Goal: Task Accomplishment & Management: Use online tool/utility

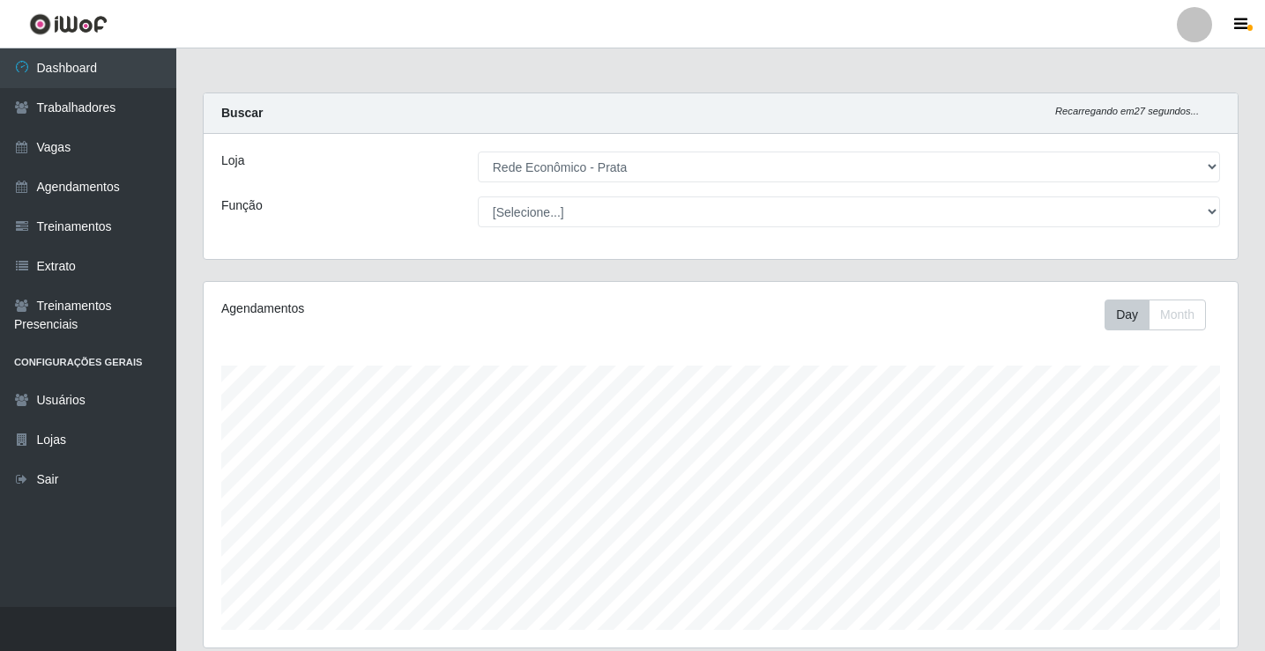
select select "192"
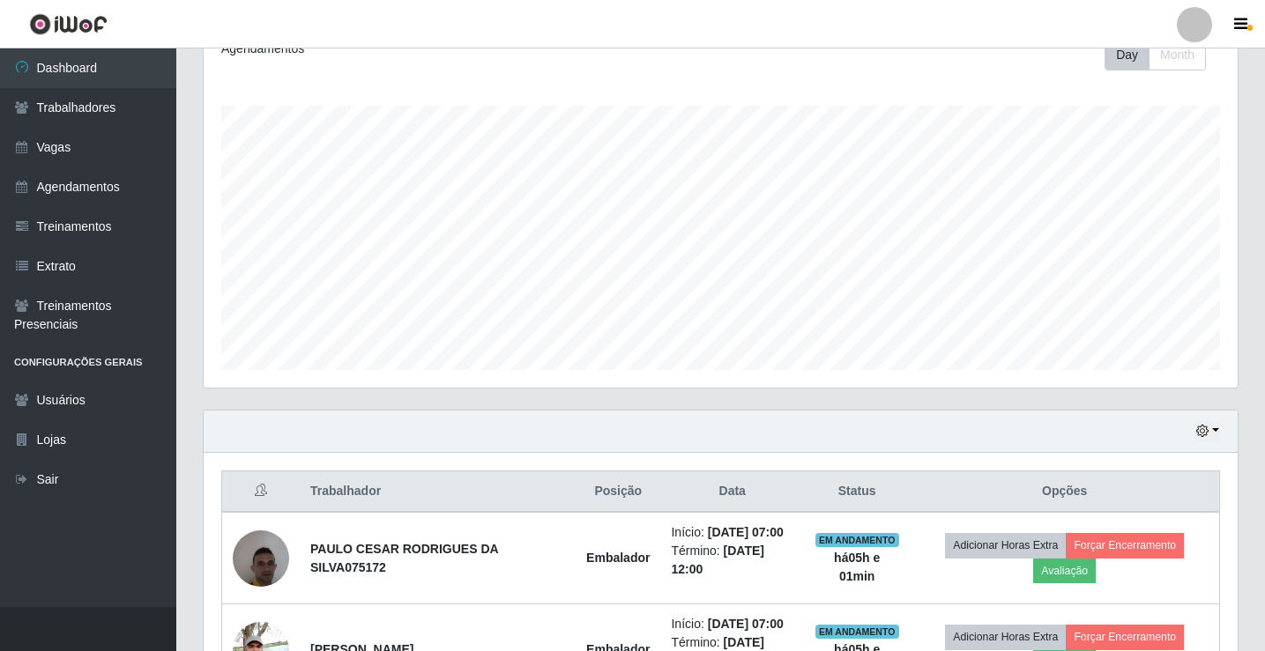
scroll to position [617, 0]
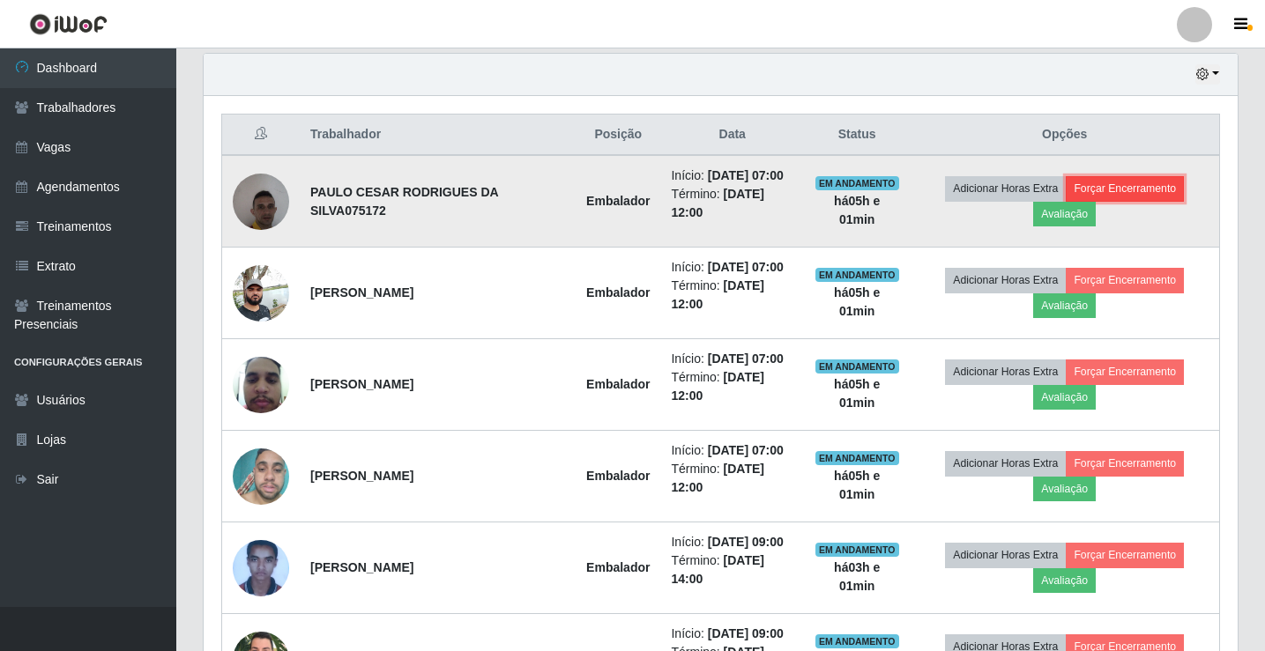
click at [1164, 186] on button "Forçar Encerramento" at bounding box center [1125, 188] width 118 height 25
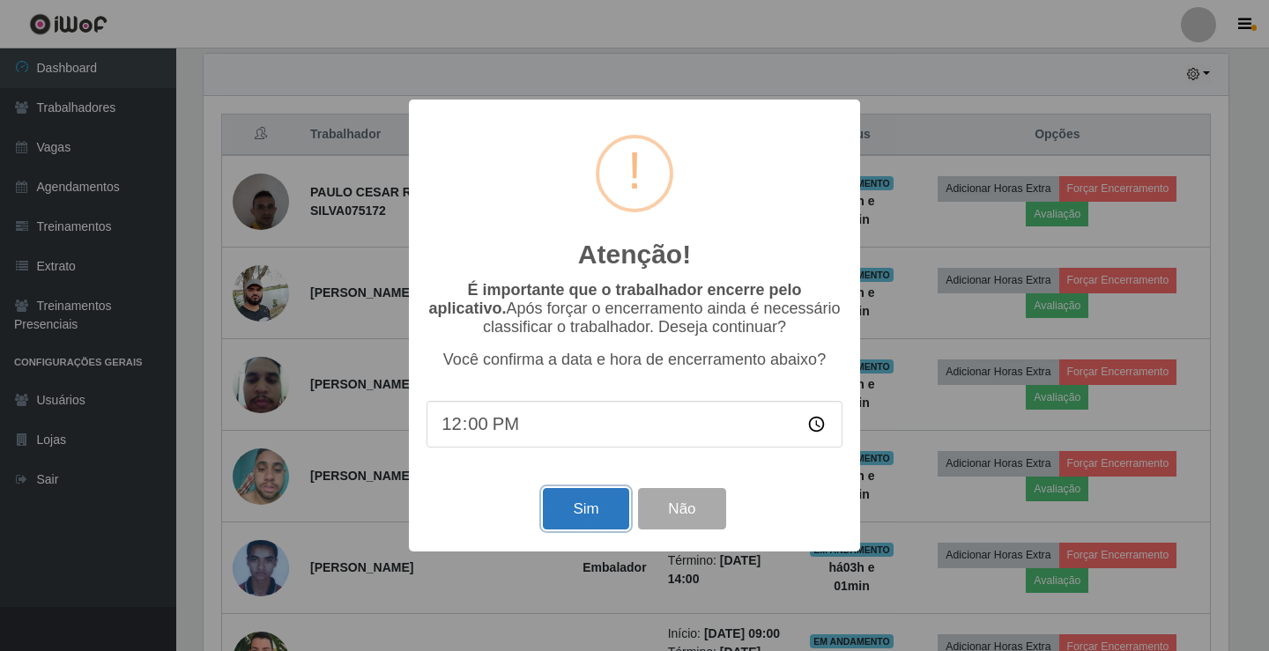
click at [599, 505] on button "Sim" at bounding box center [586, 508] width 86 height 41
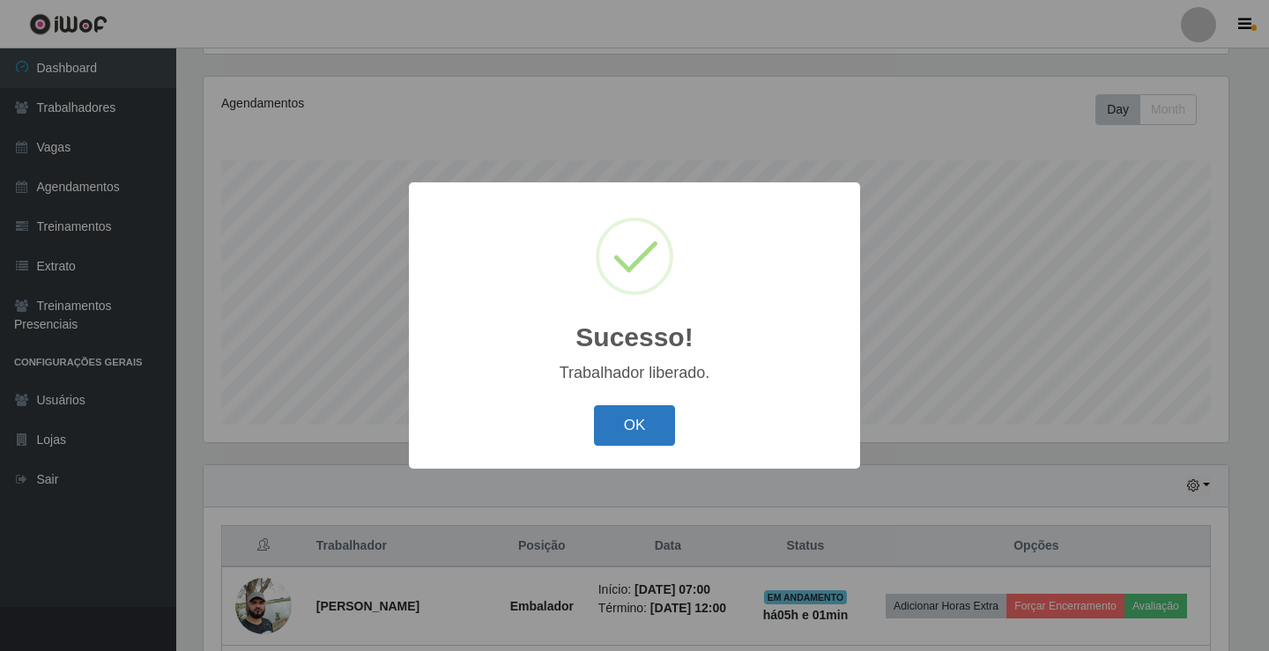
click at [643, 426] on button "OK" at bounding box center [635, 425] width 82 height 41
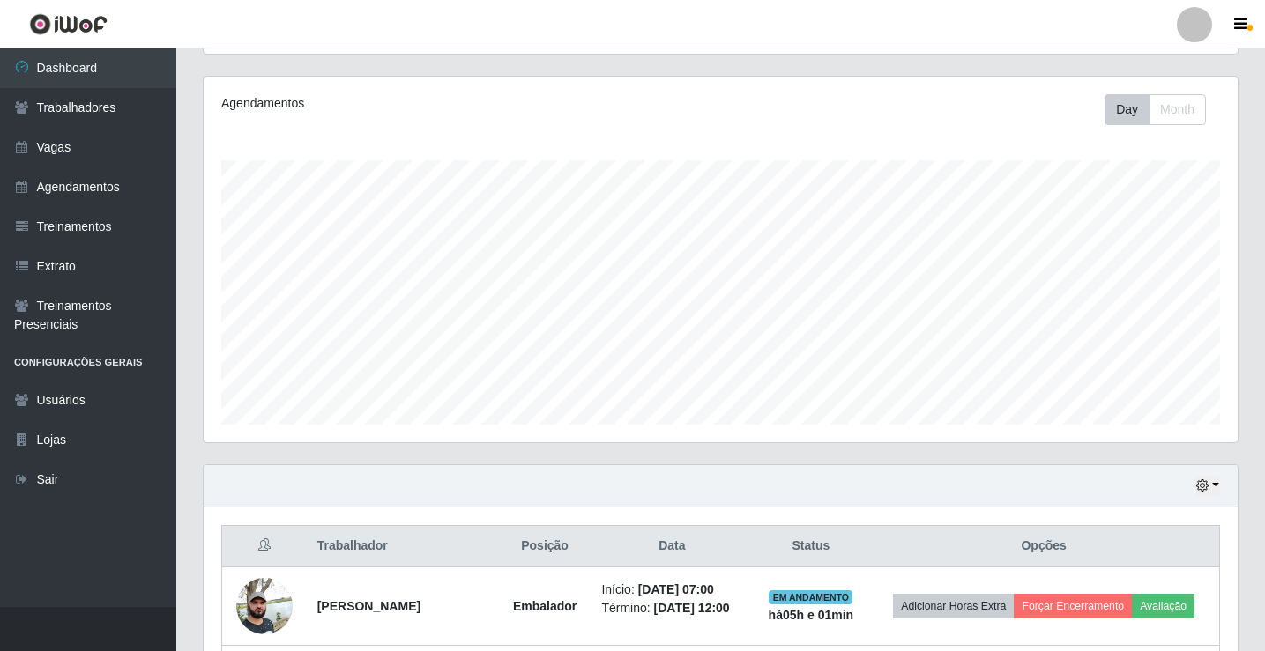
scroll to position [646, 0]
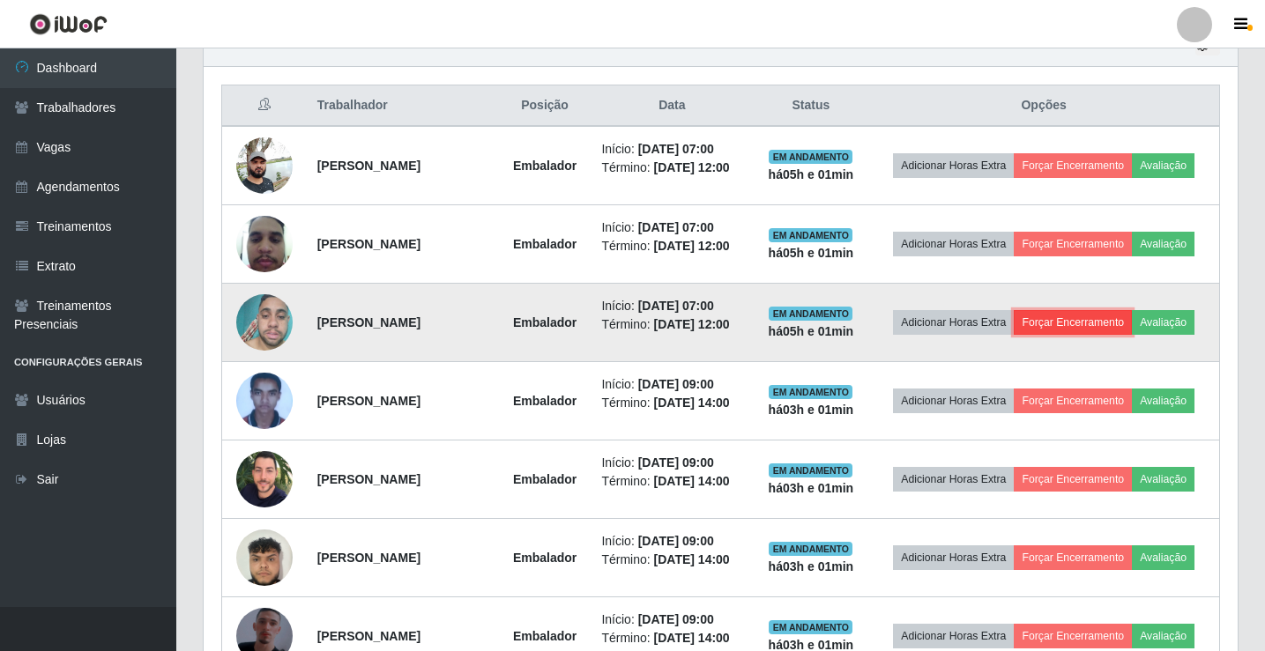
click at [1086, 324] on button "Forçar Encerramento" at bounding box center [1073, 322] width 118 height 25
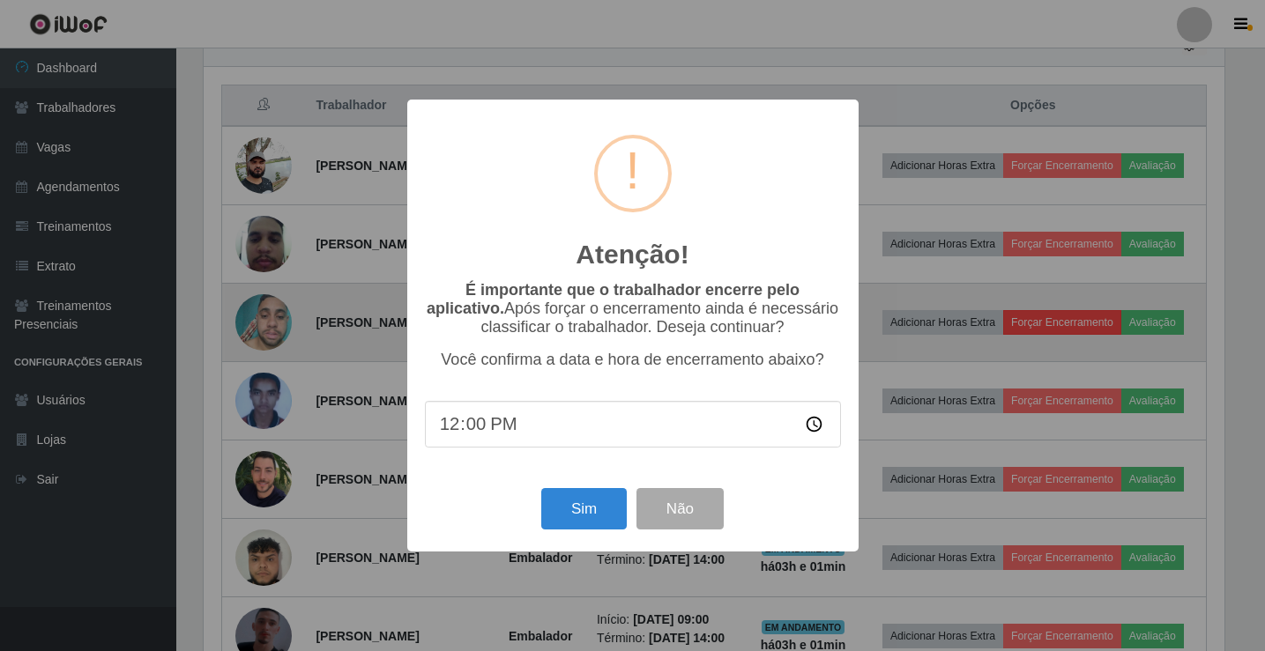
scroll to position [366, 1025]
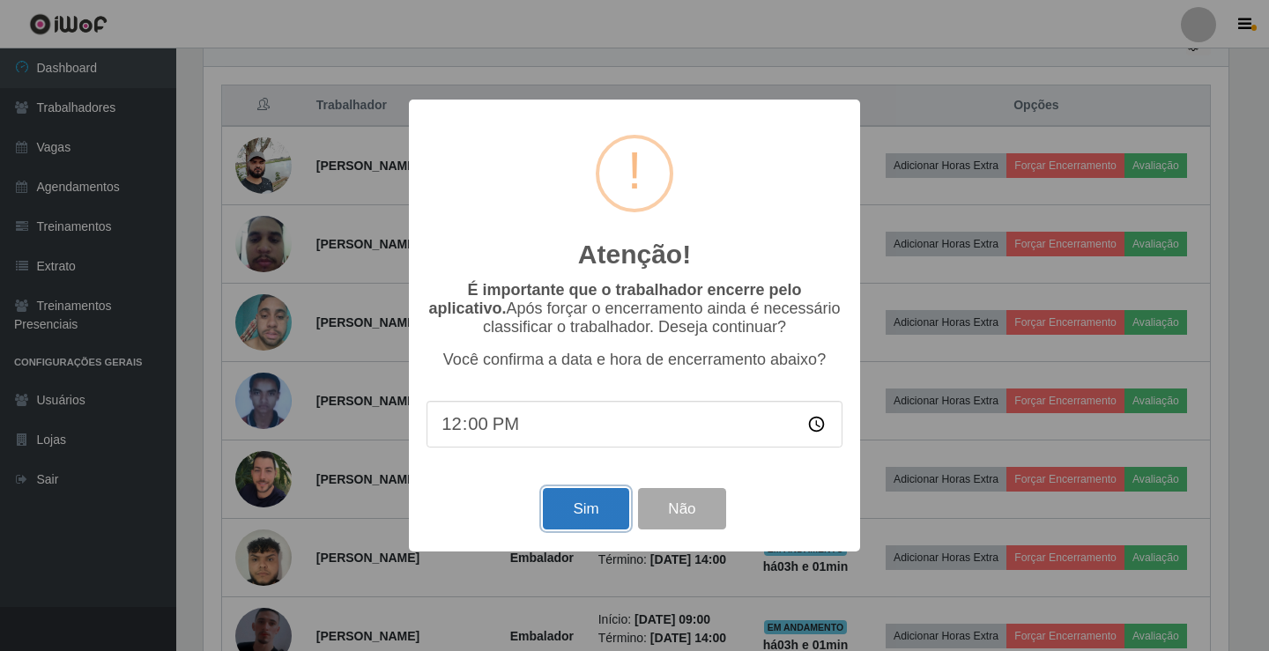
click at [609, 513] on button "Sim" at bounding box center [586, 508] width 86 height 41
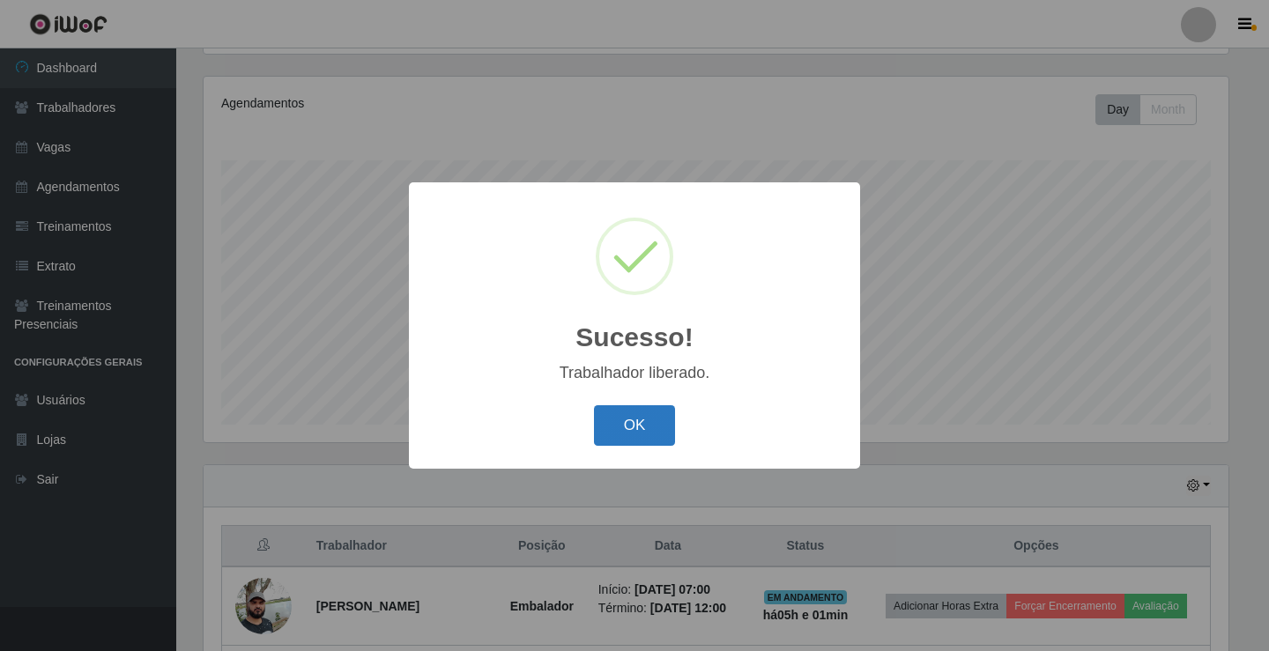
click at [656, 418] on button "OK" at bounding box center [635, 425] width 82 height 41
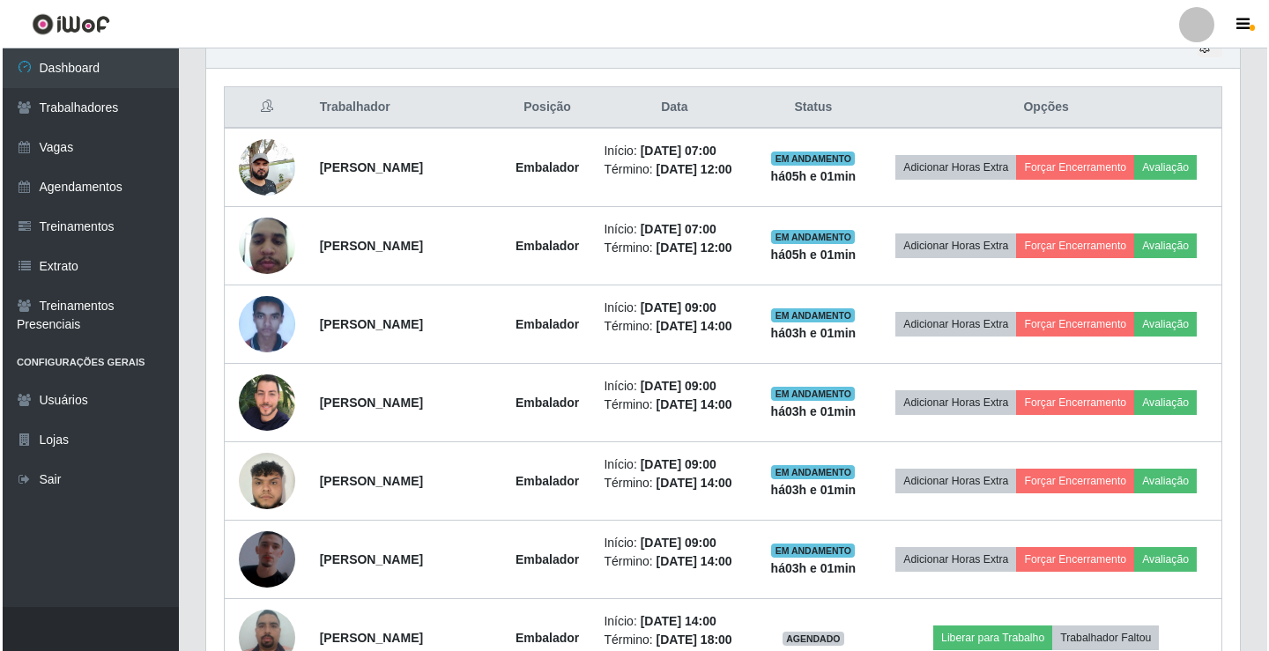
scroll to position [646, 0]
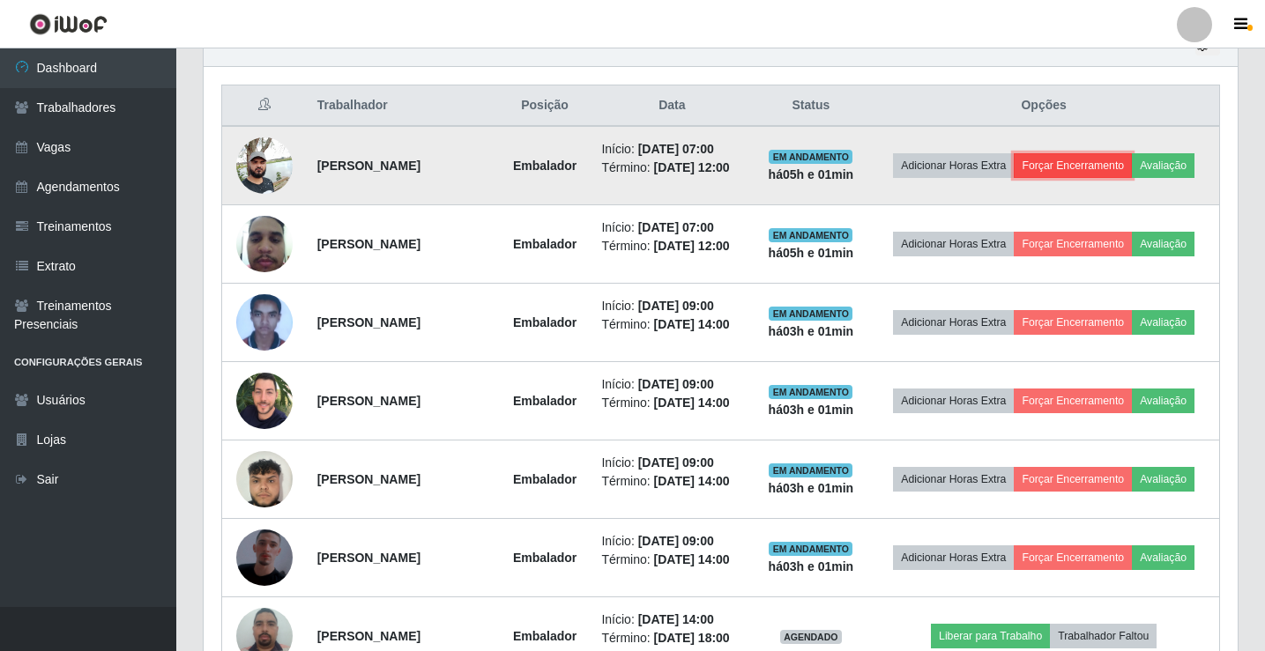
click at [1072, 160] on button "Forçar Encerramento" at bounding box center [1073, 165] width 118 height 25
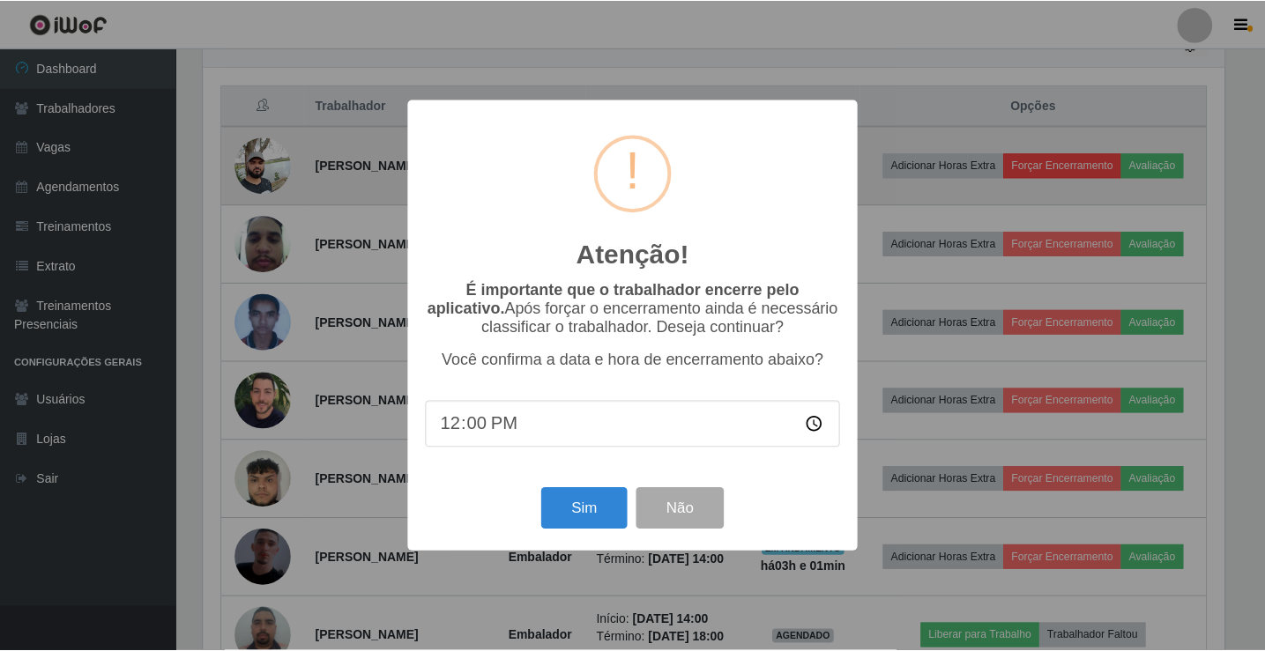
scroll to position [366, 1025]
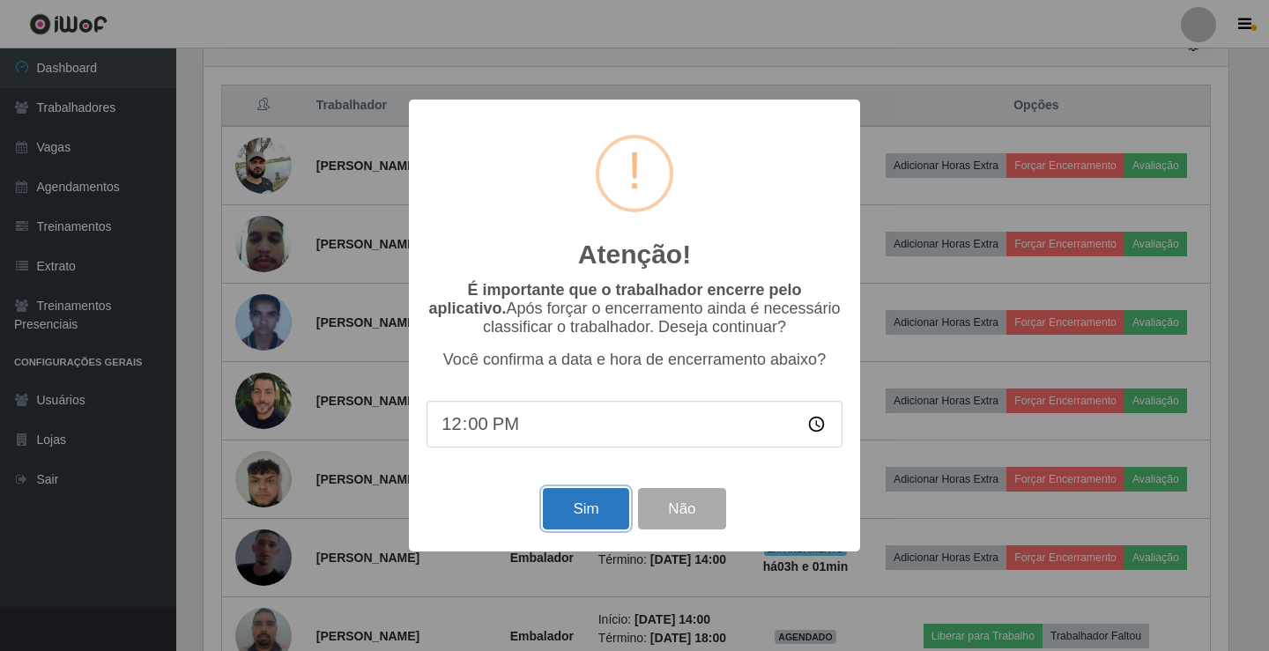
click at [588, 522] on button "Sim" at bounding box center [586, 508] width 86 height 41
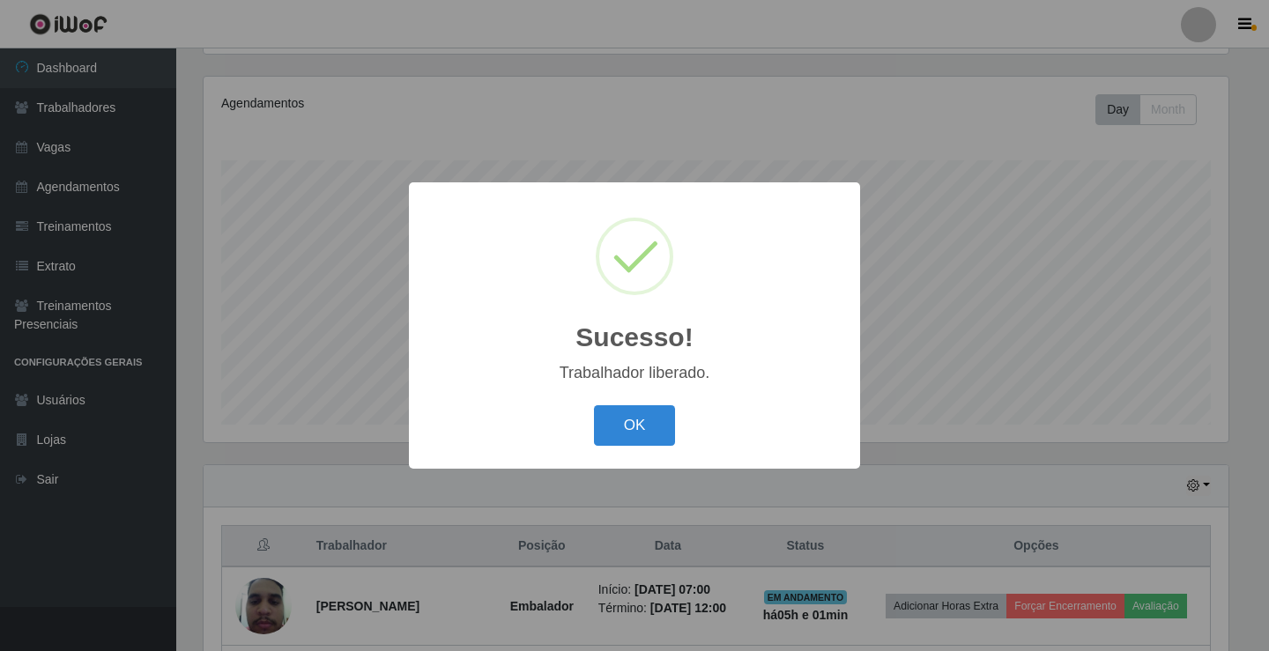
drag, startPoint x: 658, startPoint y: 416, endPoint x: 800, endPoint y: 294, distance: 187.6
click at [658, 417] on button "OK" at bounding box center [635, 425] width 82 height 41
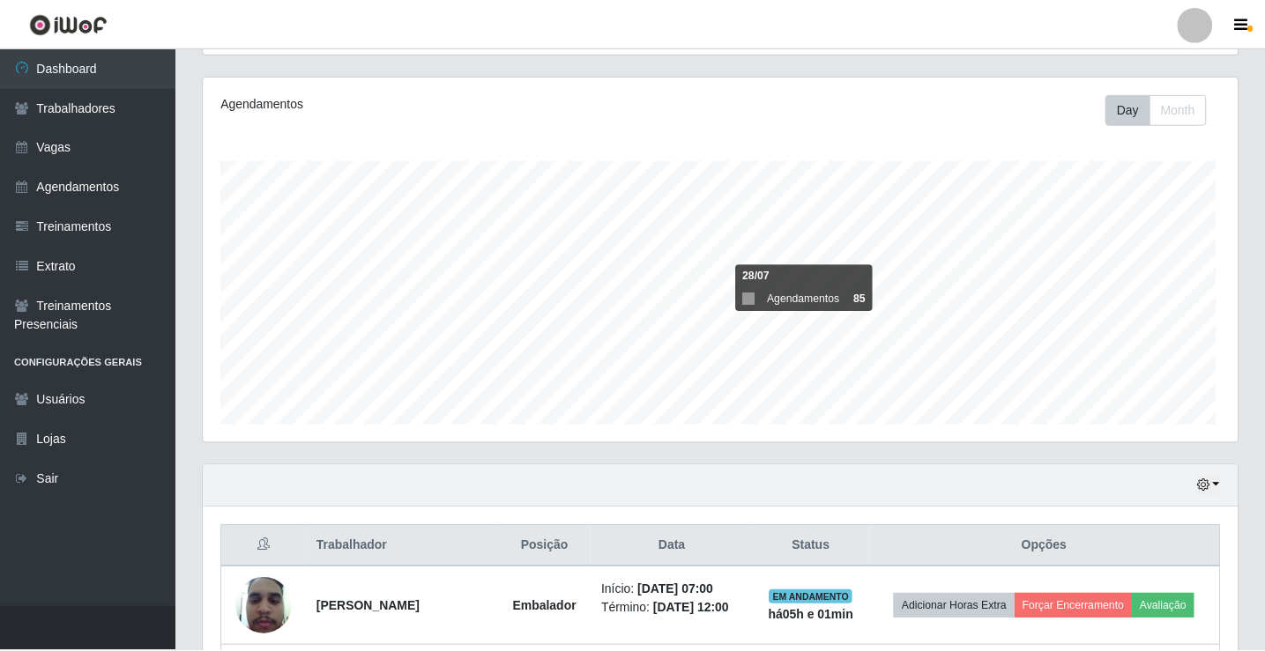
scroll to position [0, 0]
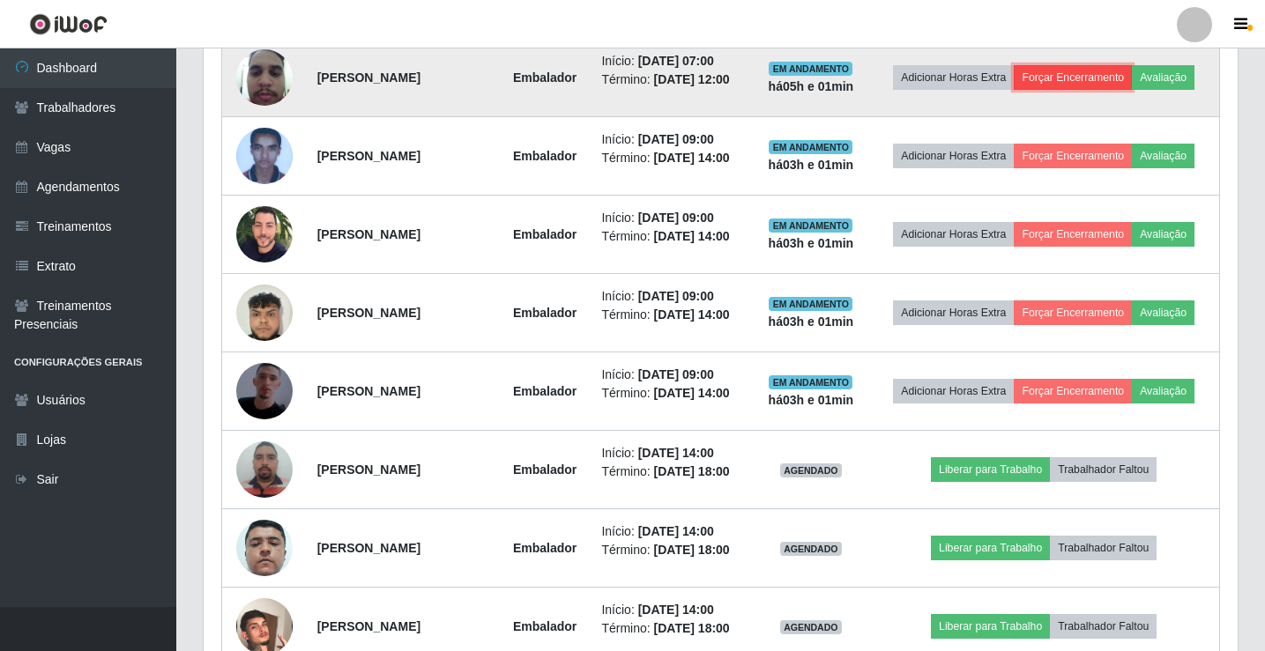
click at [1063, 77] on button "Forçar Encerramento" at bounding box center [1073, 77] width 118 height 25
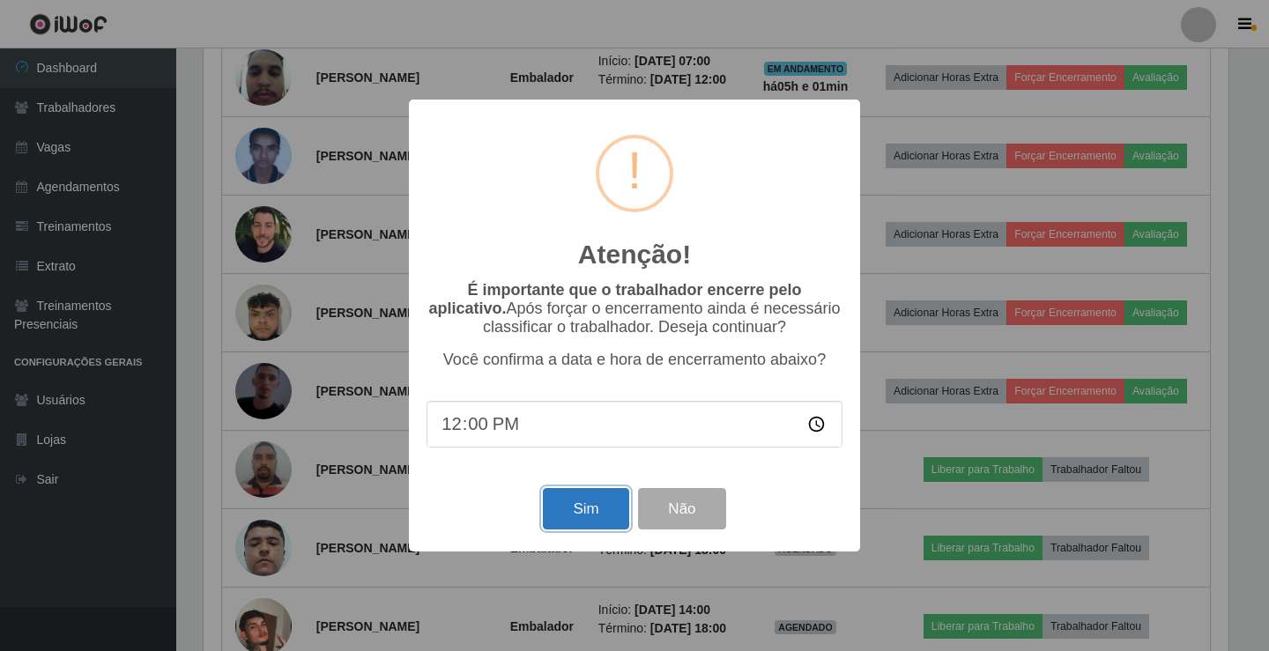
click at [587, 517] on button "Sim" at bounding box center [586, 508] width 86 height 41
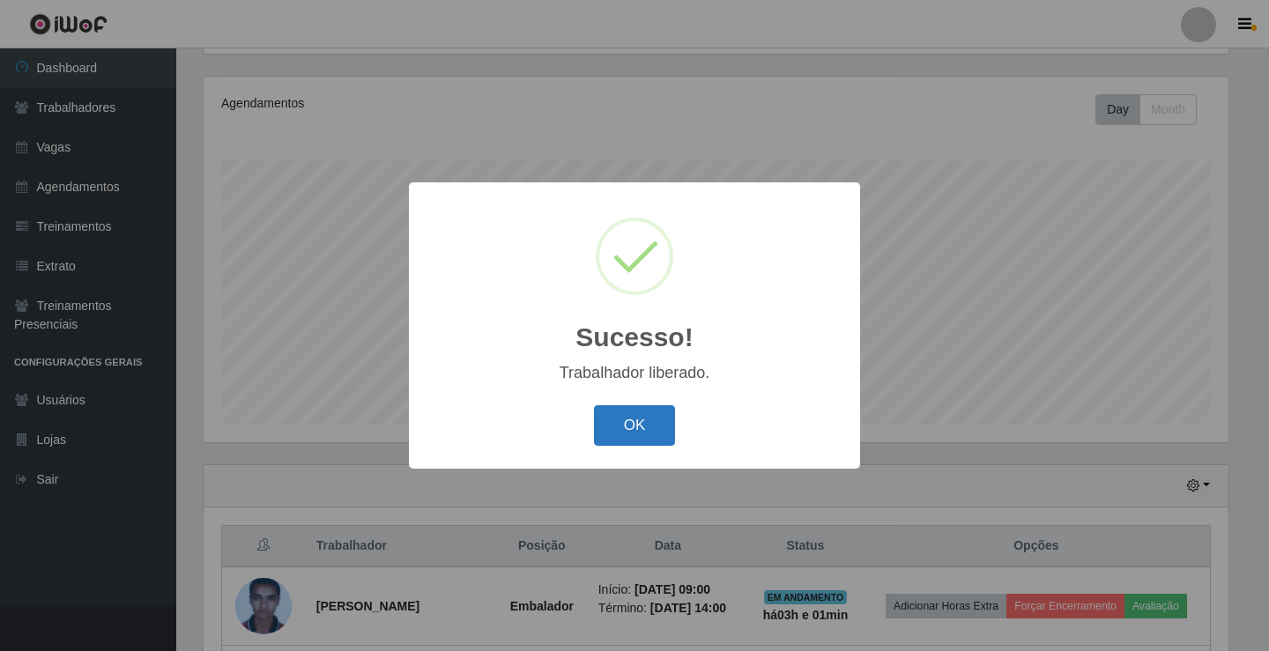
click at [649, 439] on button "OK" at bounding box center [635, 425] width 82 height 41
